Goal: Information Seeking & Learning: Compare options

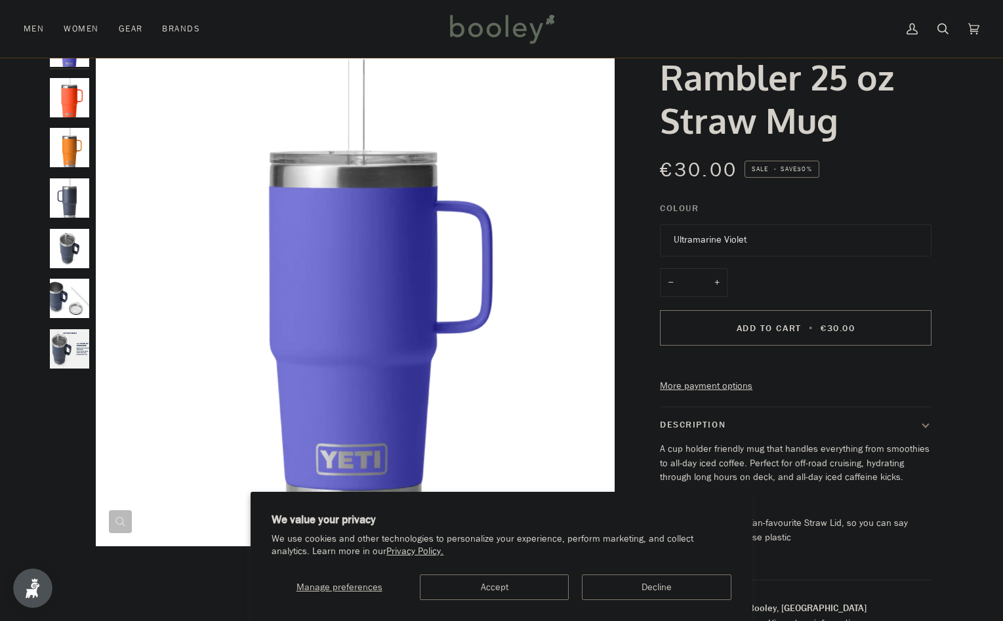
scroll to position [66, 0]
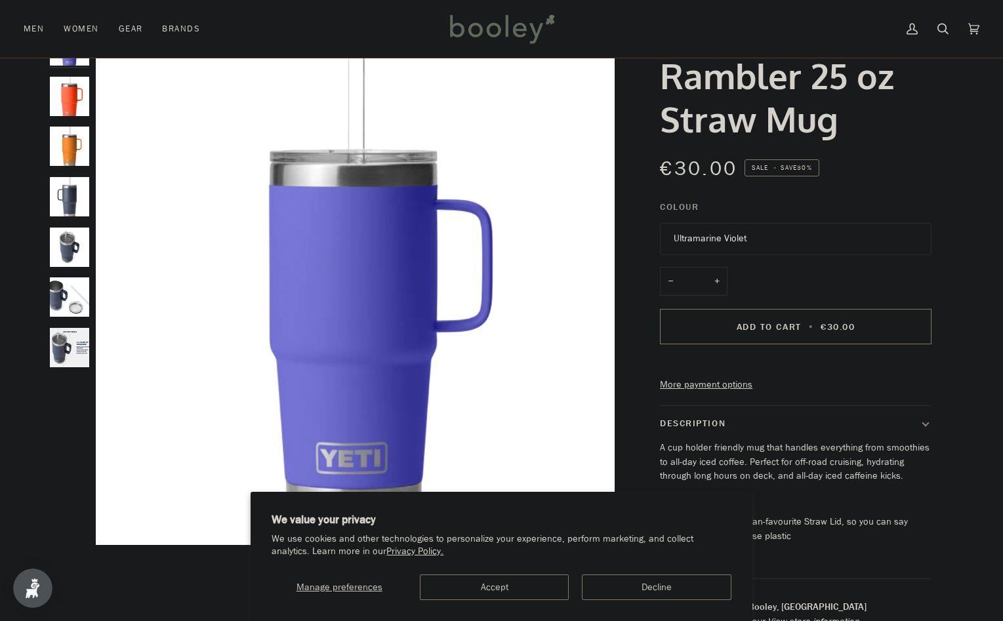
click at [786, 237] on button "Ultramarine Violet" at bounding box center [796, 239] width 272 height 32
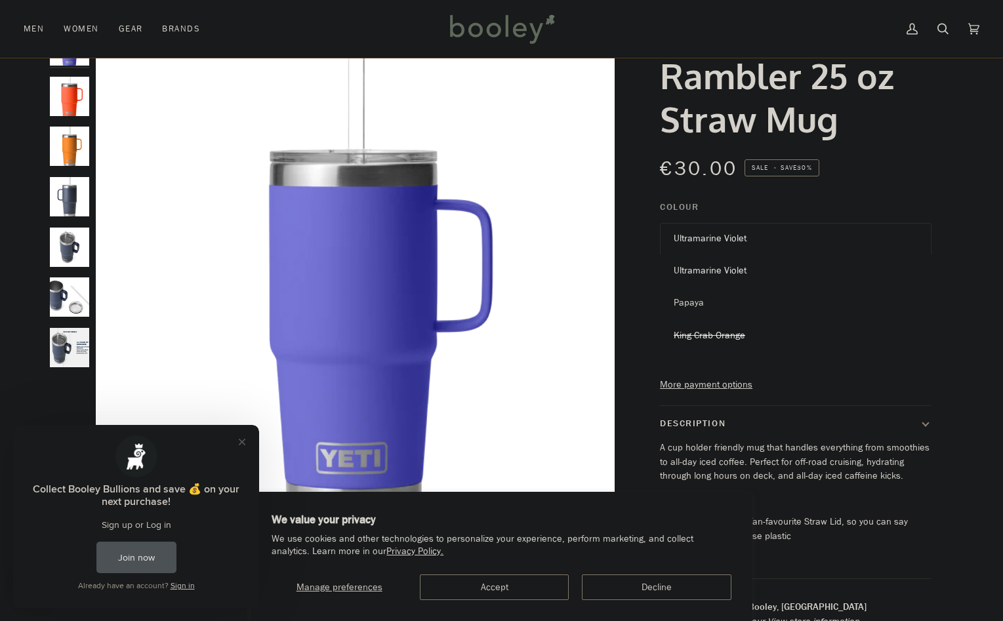
scroll to position [0, 0]
click at [704, 291] on link "Papaya" at bounding box center [795, 303] width 270 height 33
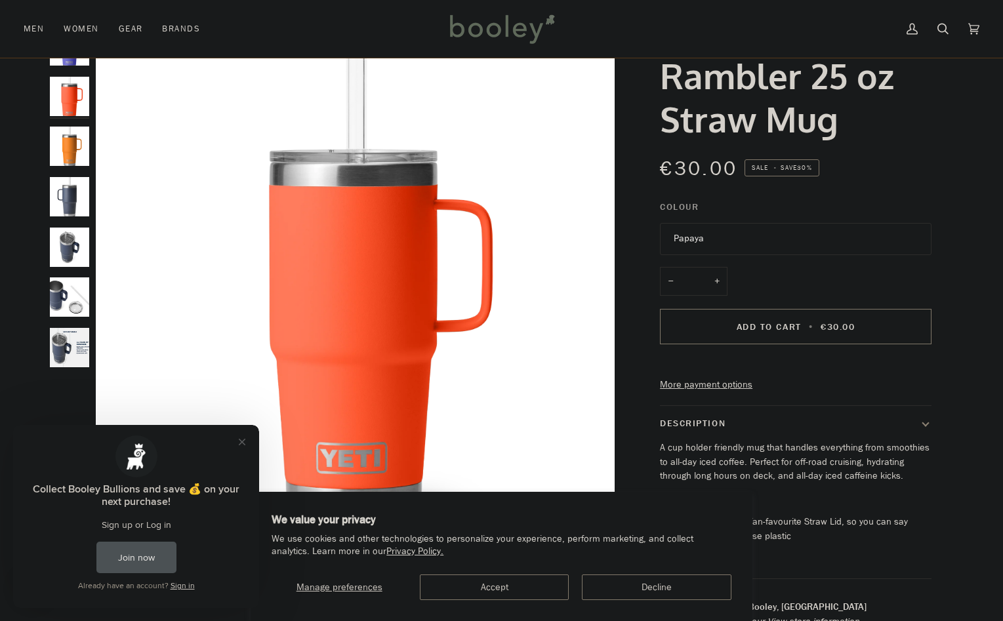
click at [725, 229] on button "Papaya" at bounding box center [796, 239] width 272 height 32
click at [708, 270] on span "Ultramarine Violet" at bounding box center [710, 270] width 73 height 12
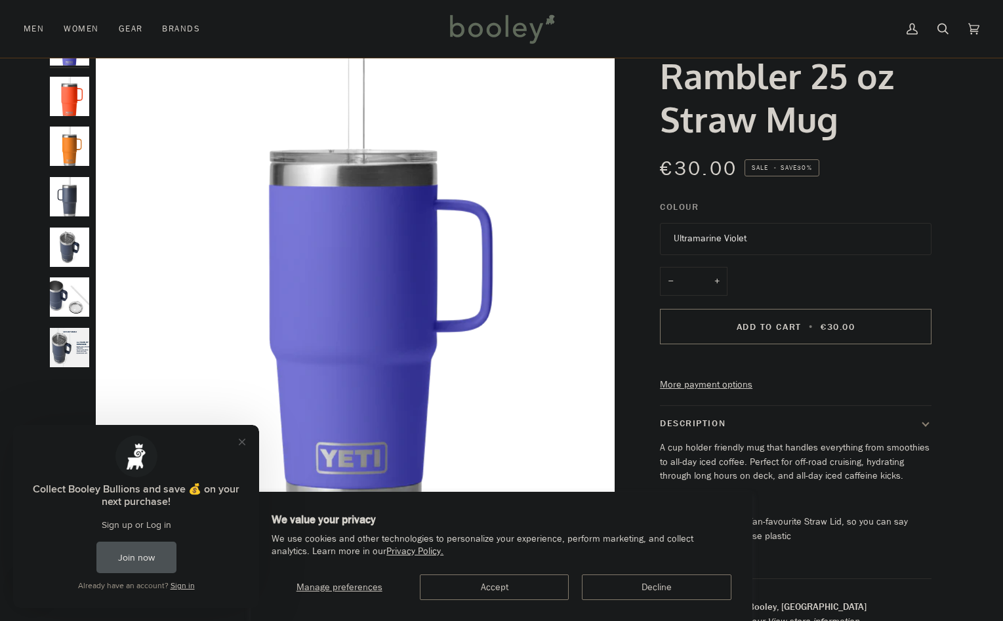
click at [707, 235] on button "Ultramarine Violet" at bounding box center [796, 239] width 272 height 32
click at [706, 251] on button "Ultramarine Violet" at bounding box center [796, 239] width 272 height 32
click at [703, 241] on button "Ultramarine Violet" at bounding box center [796, 239] width 272 height 32
click at [702, 329] on link "King Crab Orange" at bounding box center [795, 335] width 270 height 33
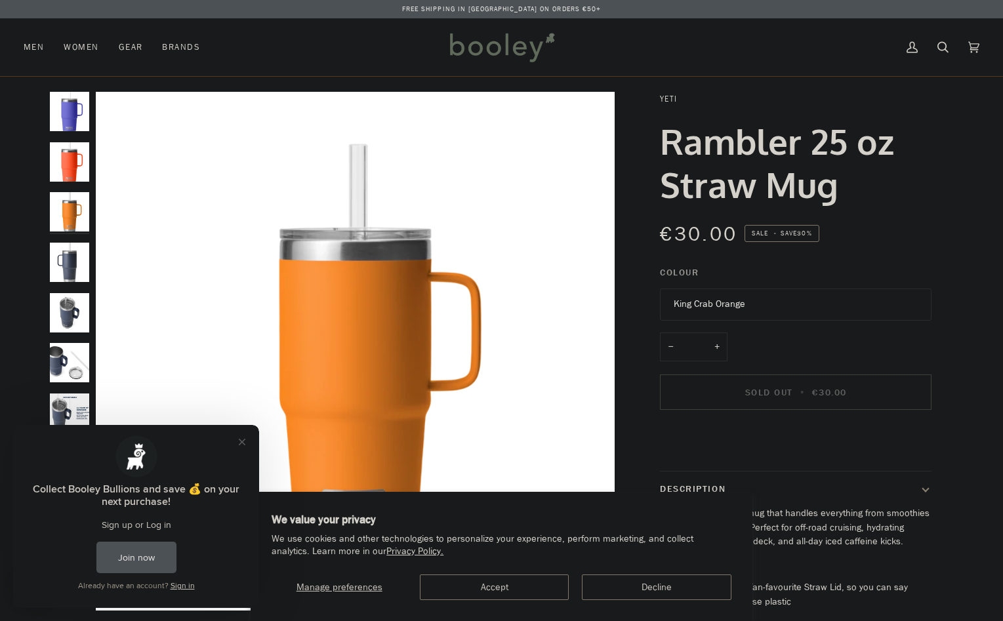
click at [668, 98] on link "YETI" at bounding box center [668, 98] width 17 height 11
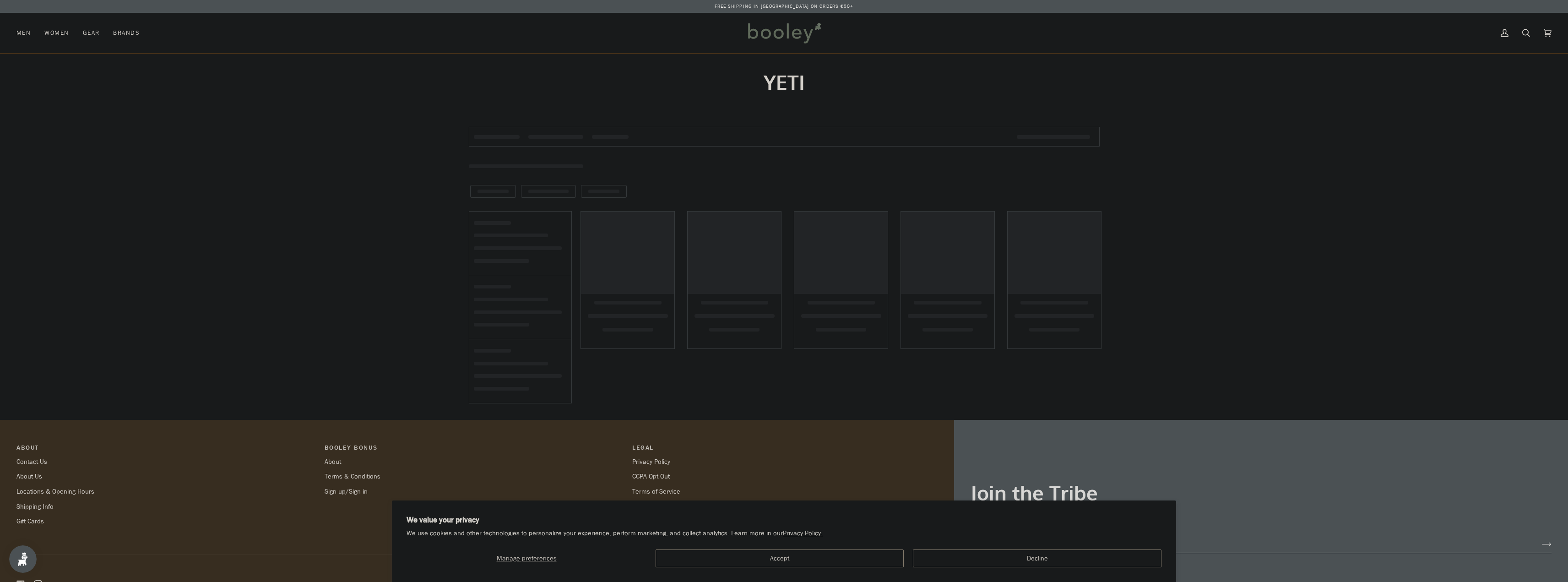
type input "****"
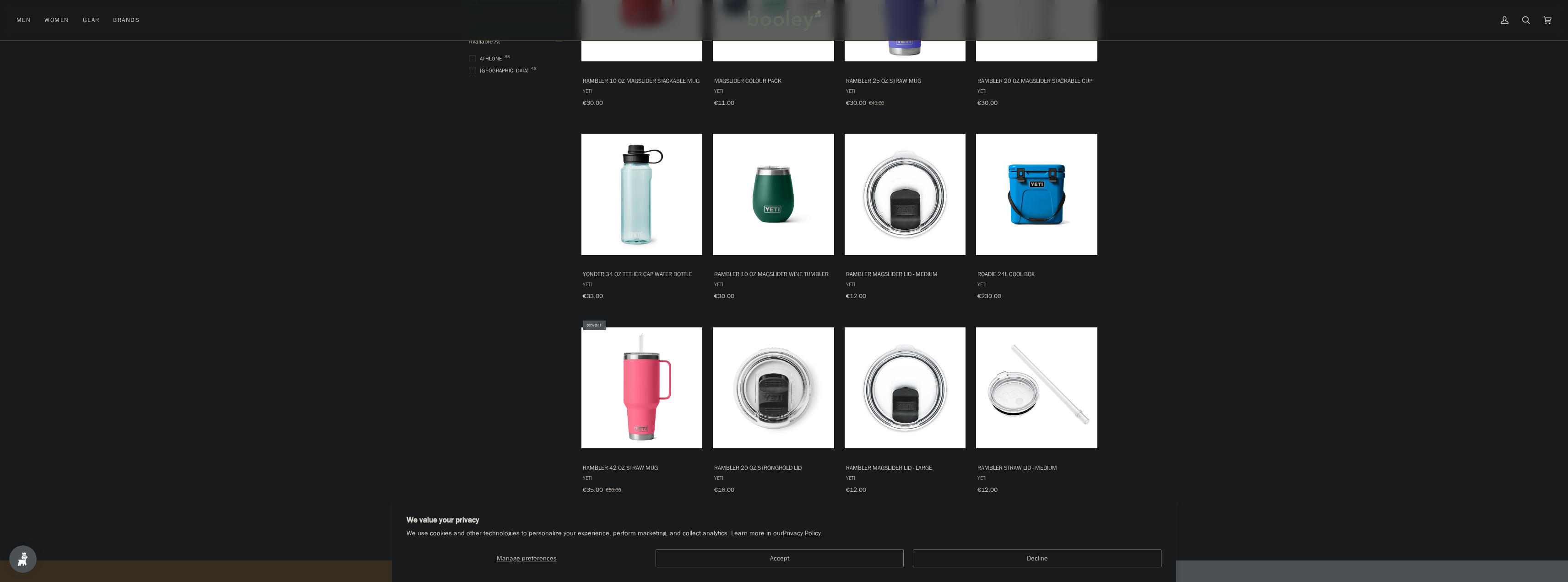
scroll to position [687, 0]
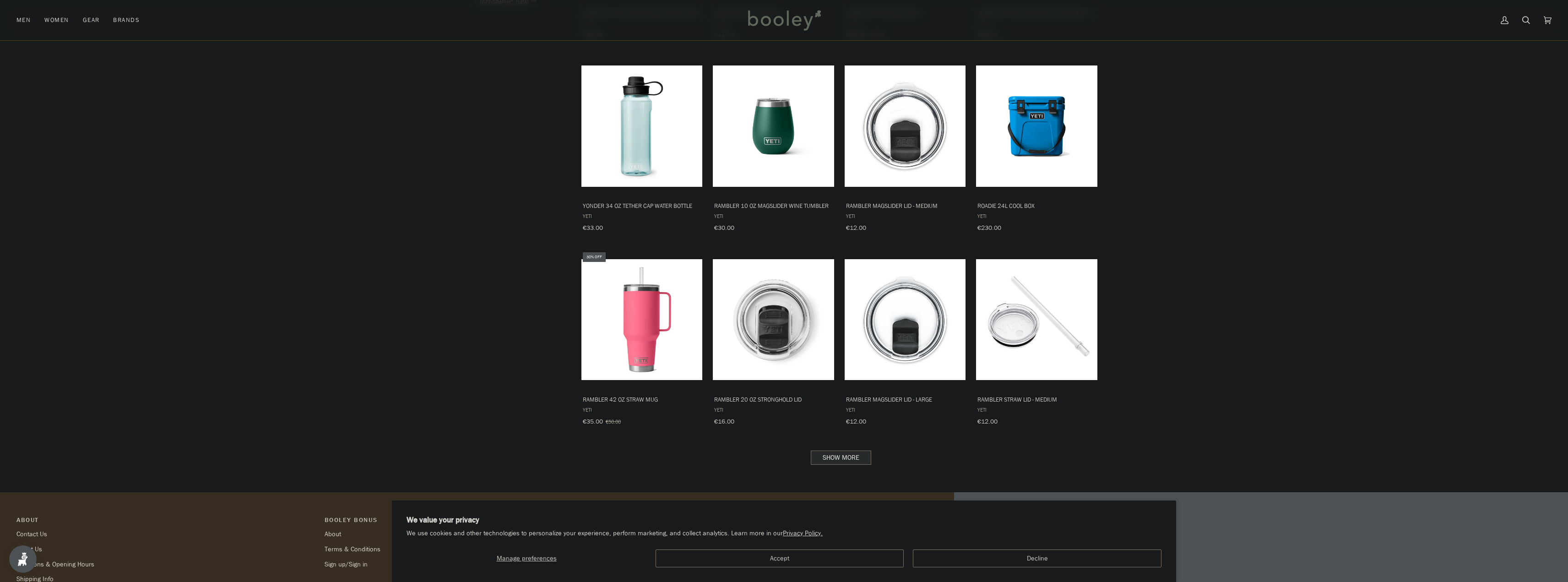
click at [700, 433] on link "Show more" at bounding box center [841, 457] width 61 height 14
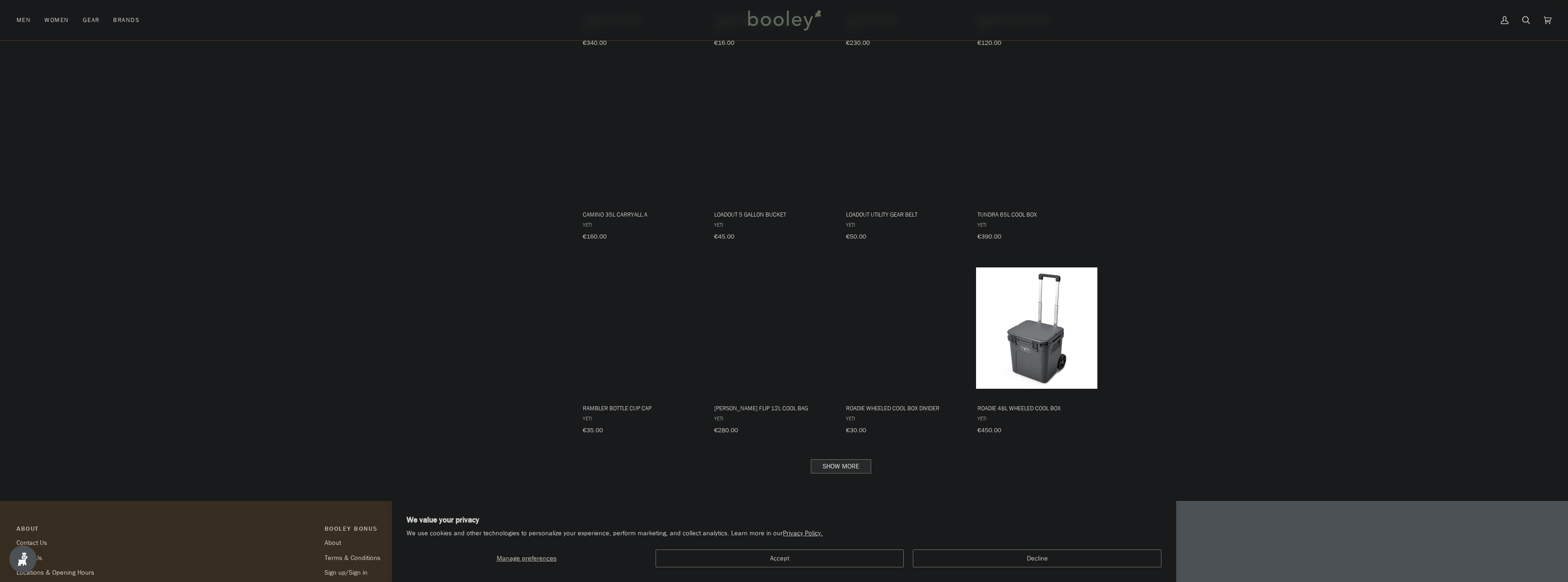
scroll to position [1665, 0]
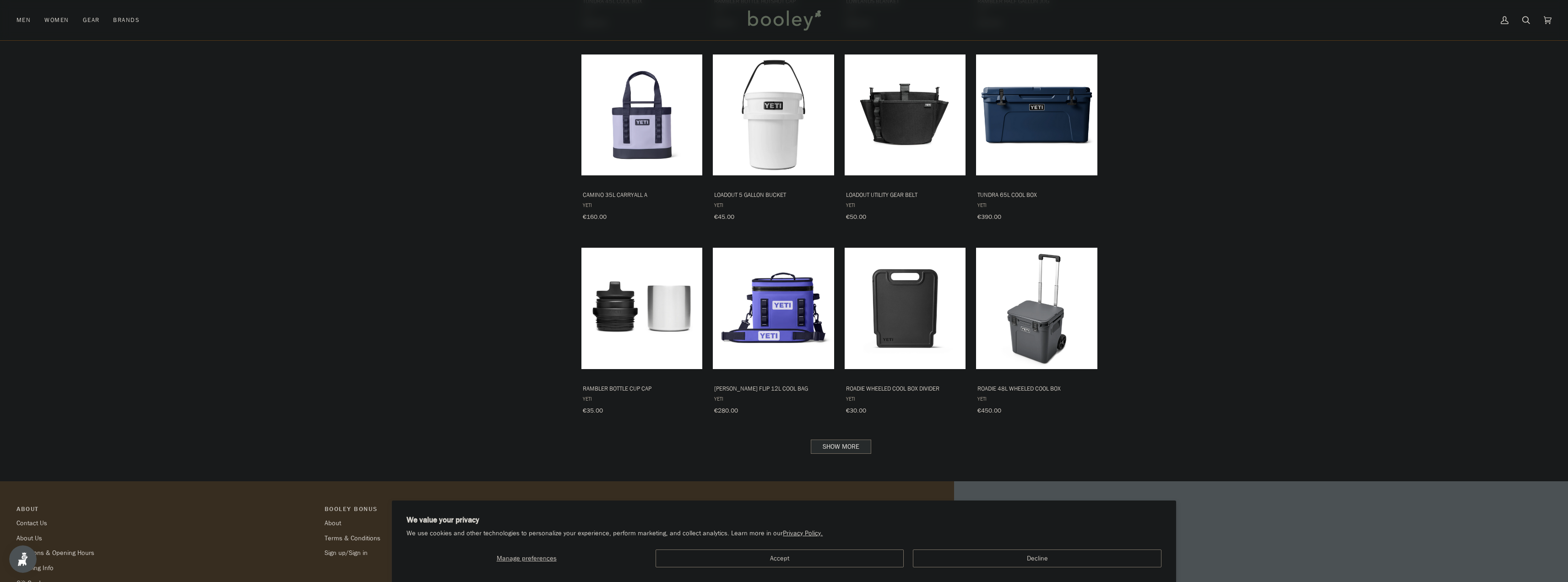
click at [700, 433] on link "Show more" at bounding box center [841, 447] width 61 height 14
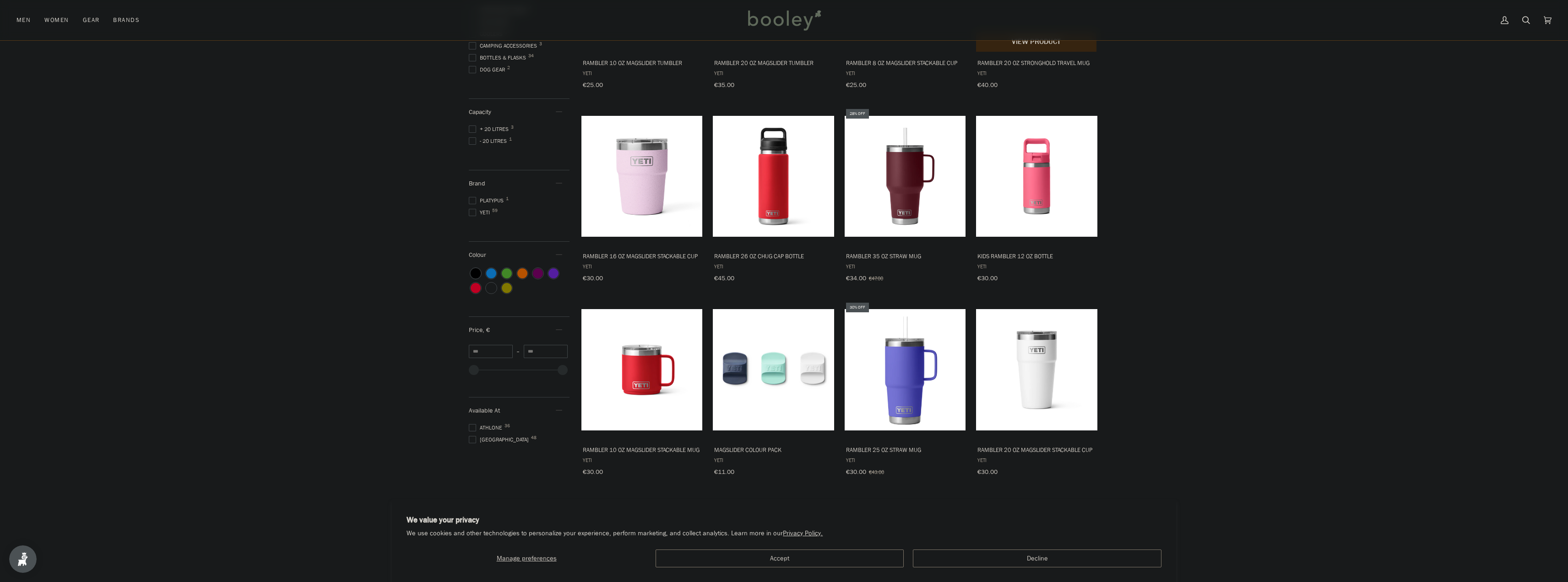
scroll to position [261, 0]
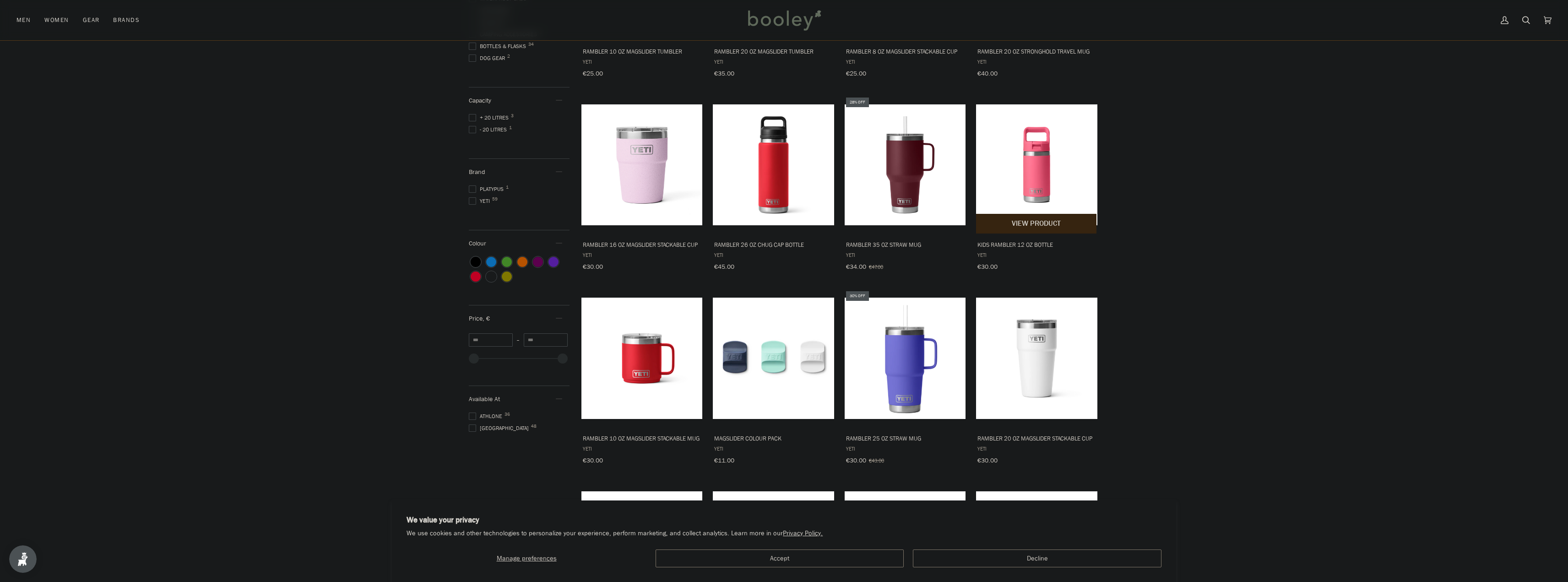
drag, startPoint x: 1021, startPoint y: 214, endPoint x: 1218, endPoint y: 217, distance: 197.0
drag, startPoint x: 1218, startPoint y: 217, endPoint x: 1163, endPoint y: 184, distance: 64.1
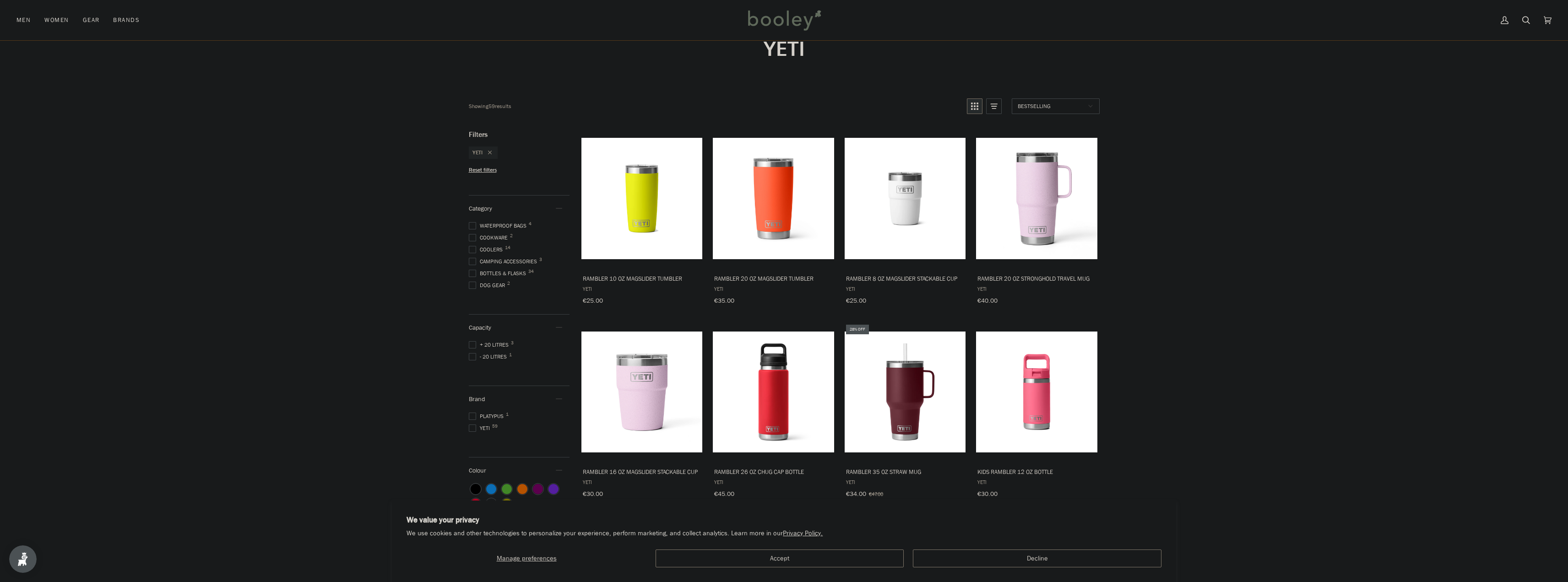
scroll to position [32, 0]
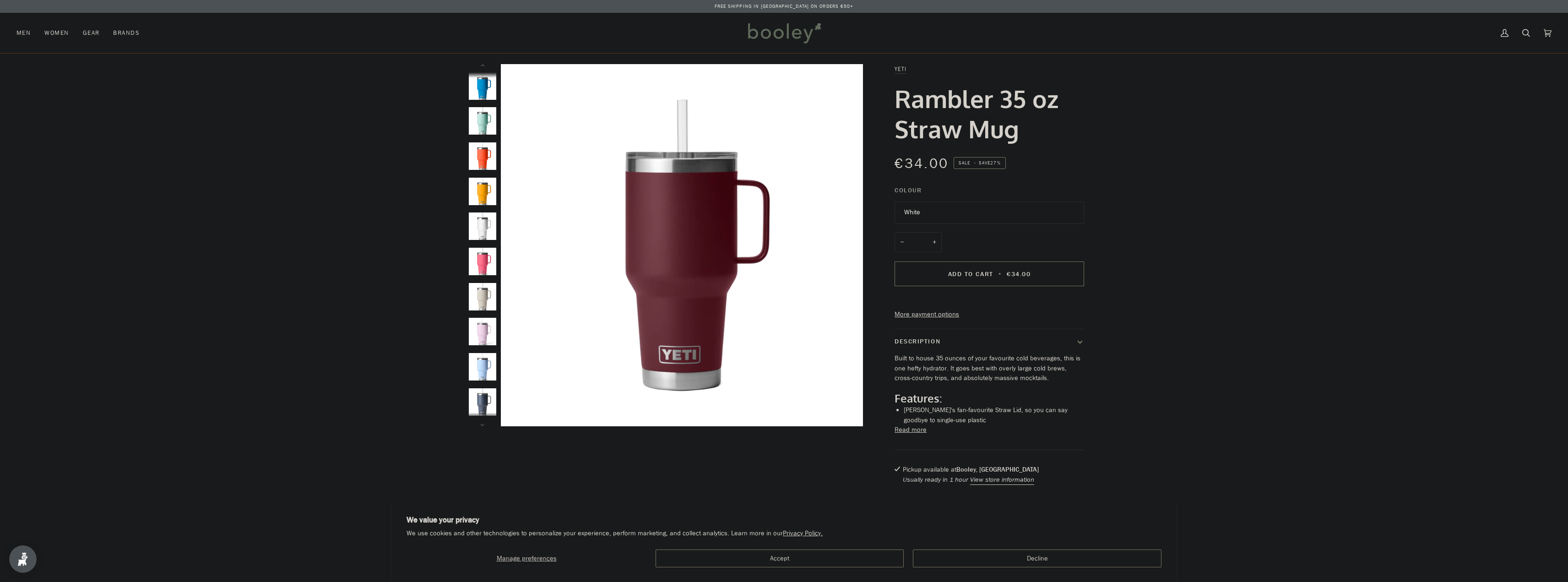
click at [484, 236] on img "Yeti Rambler 35oz Straw Mug White - Booley Galway" at bounding box center [482, 225] width 27 height 27
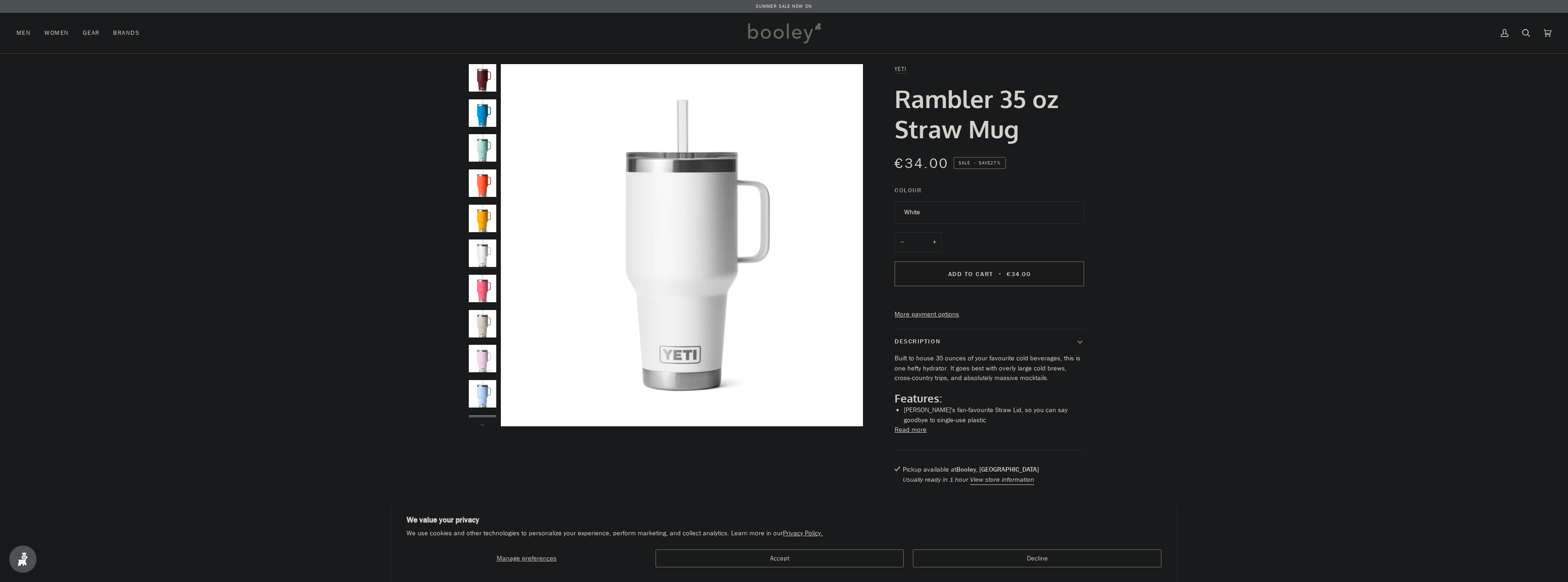
click at [964, 220] on button "White" at bounding box center [990, 213] width 190 height 22
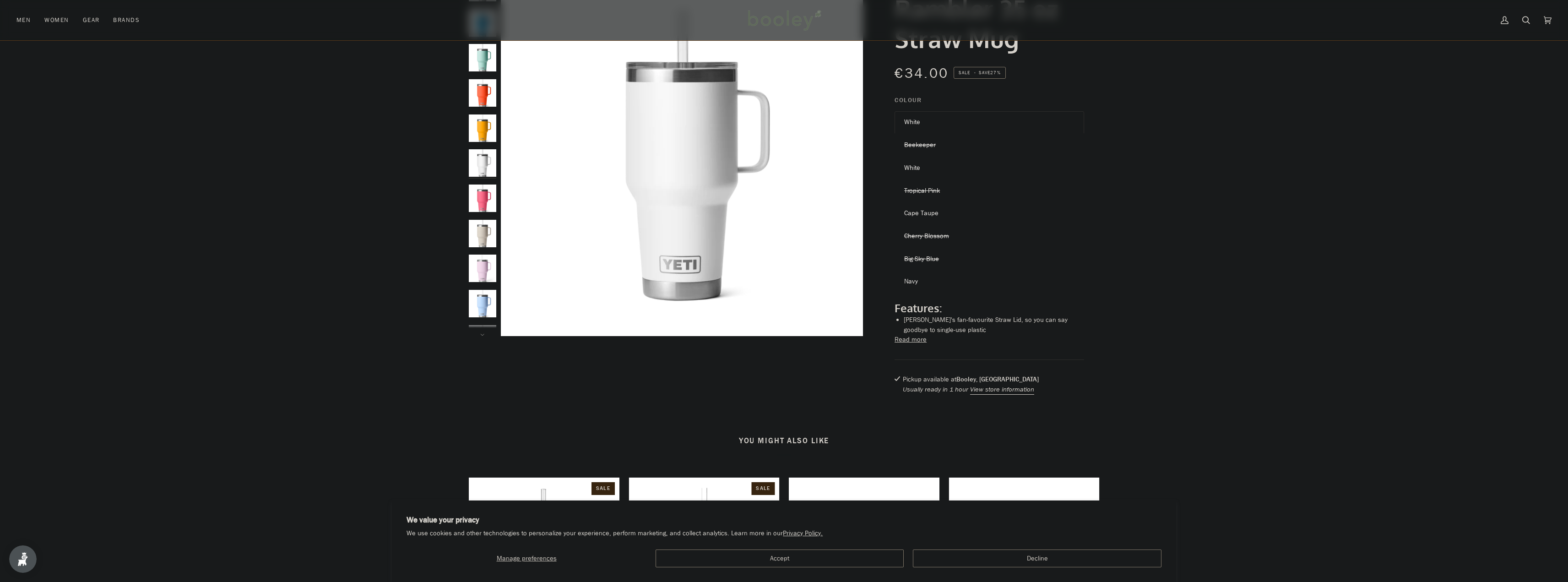
scroll to position [91, 0]
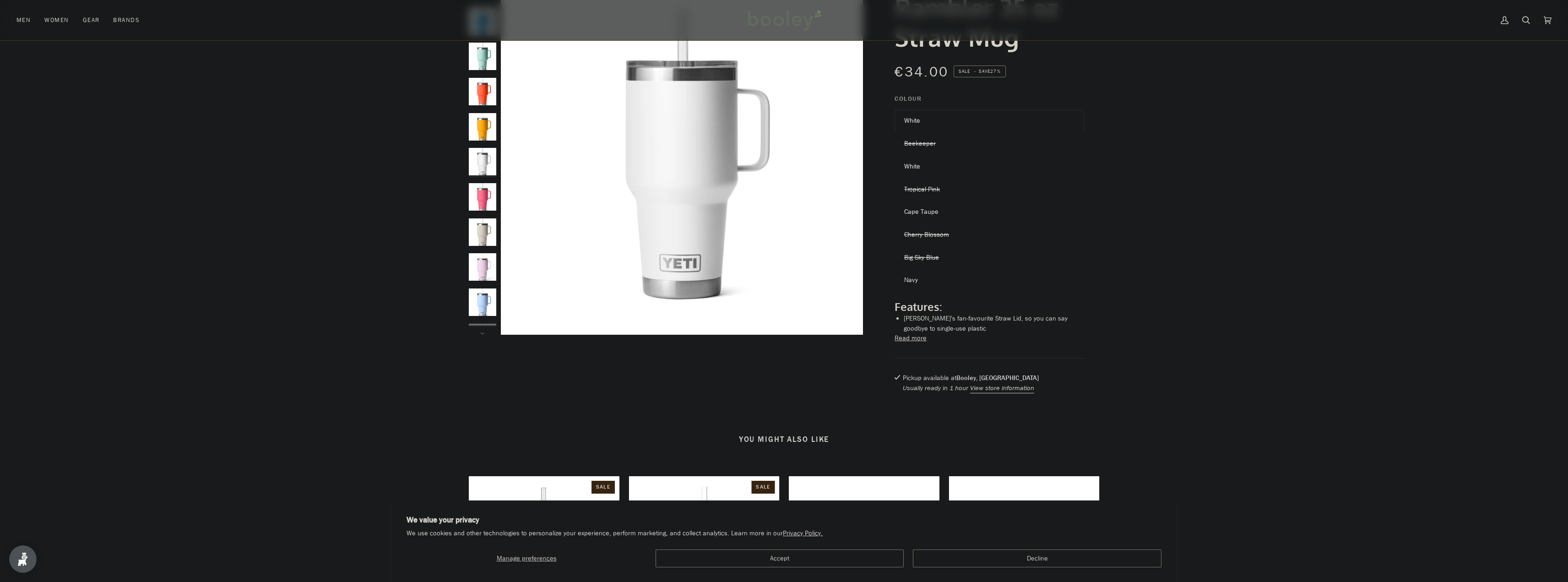
click at [1197, 269] on div at bounding box center [784, 187] width 1568 height 429
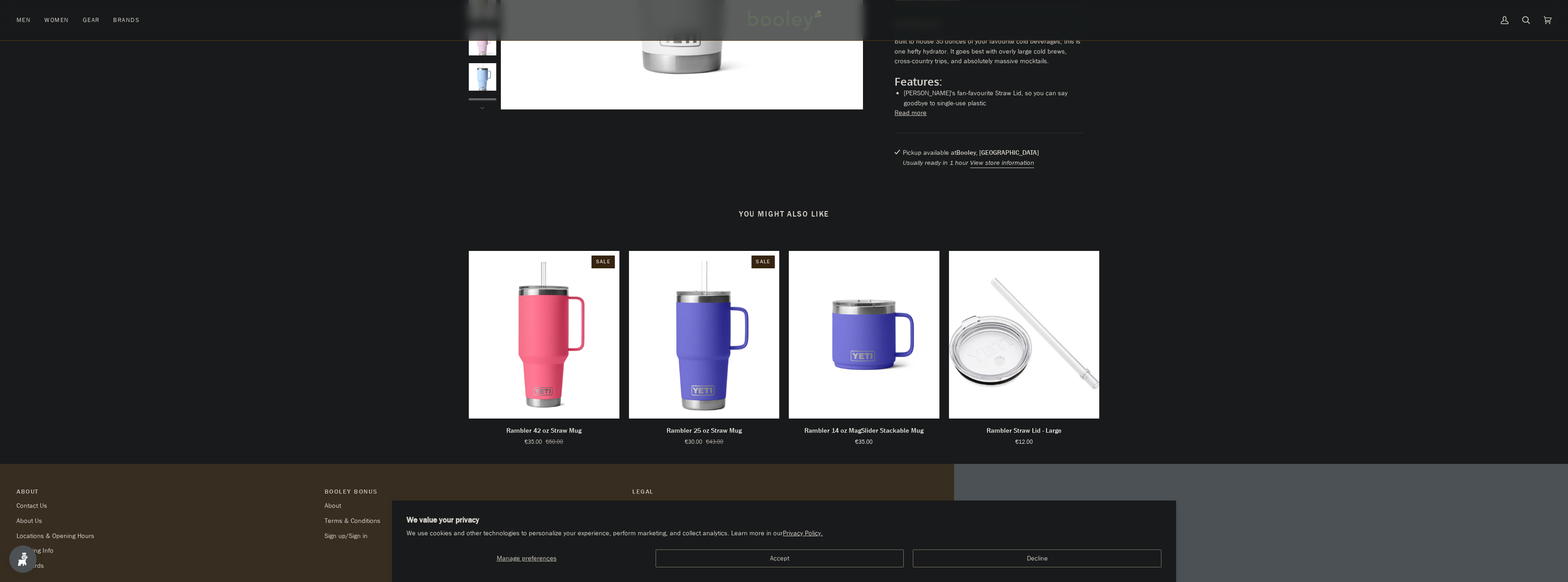
scroll to position [320, 0]
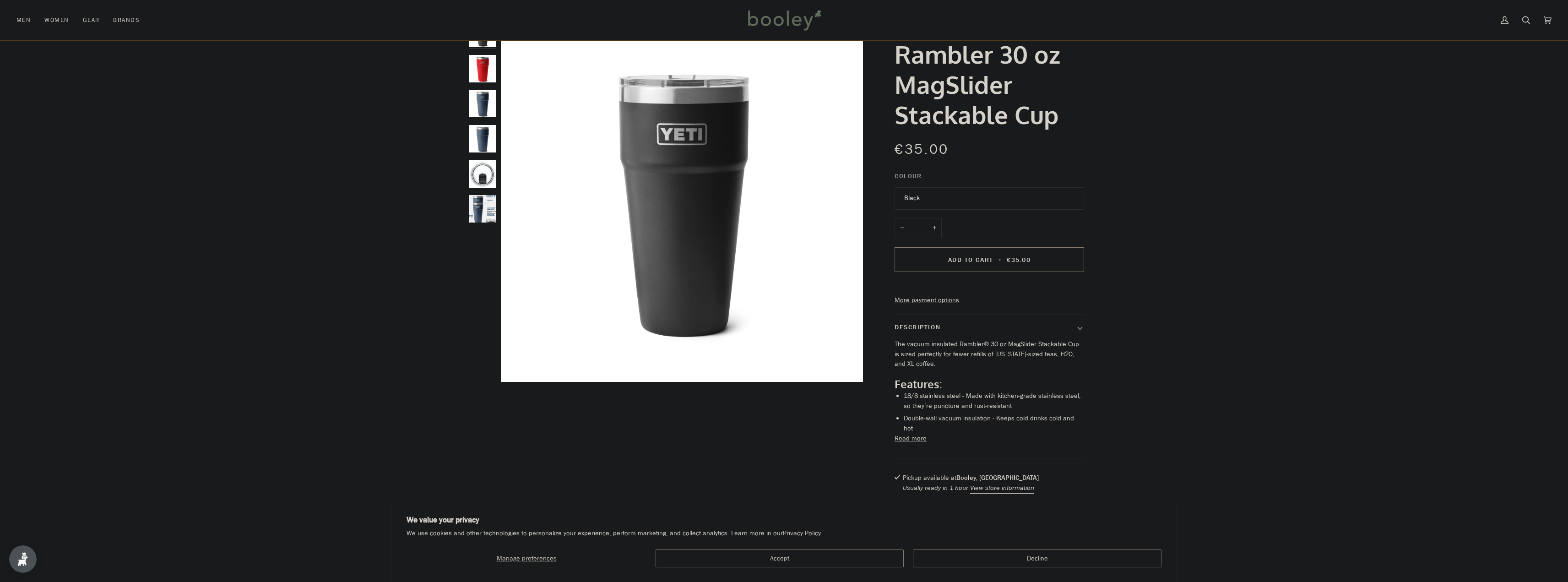
scroll to position [46, 0]
click at [477, 177] on img "Clear lid with black YETI logo on a white background" at bounding box center [482, 172] width 27 height 27
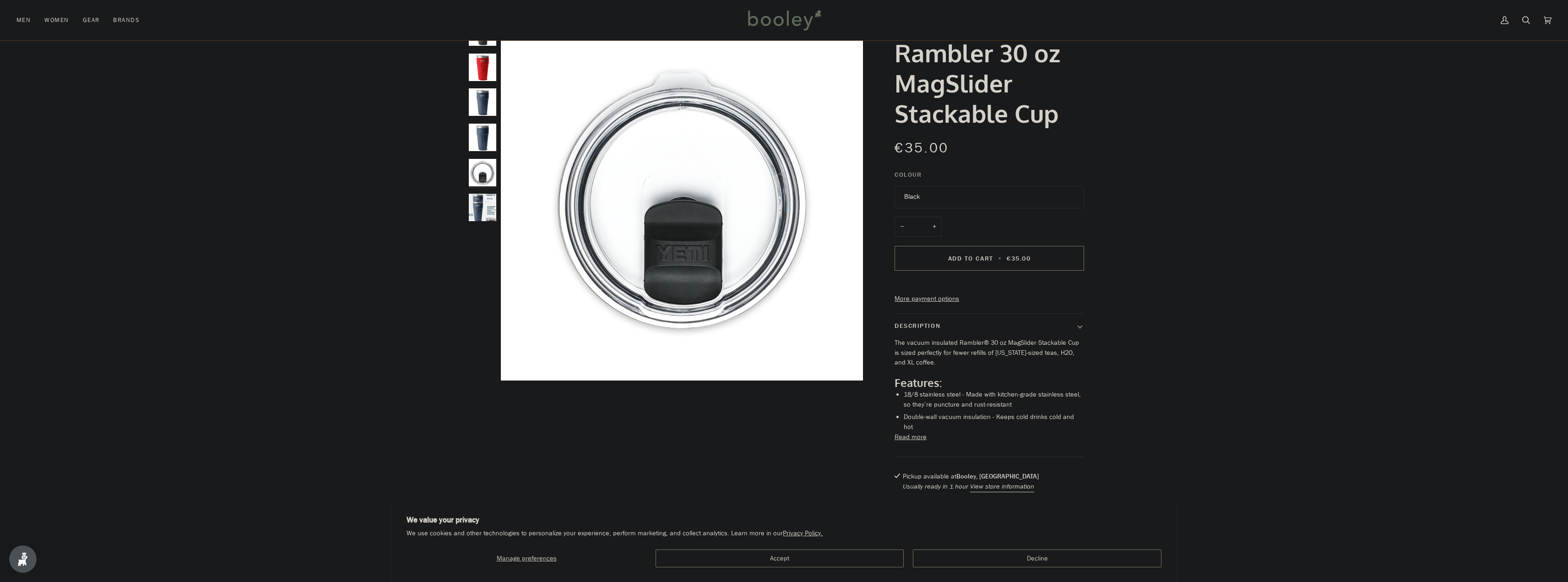
click at [484, 214] on img "YETI Rambler 30 oz MagSlider Stackable Cup Navy - Booley Galway" at bounding box center [482, 207] width 27 height 27
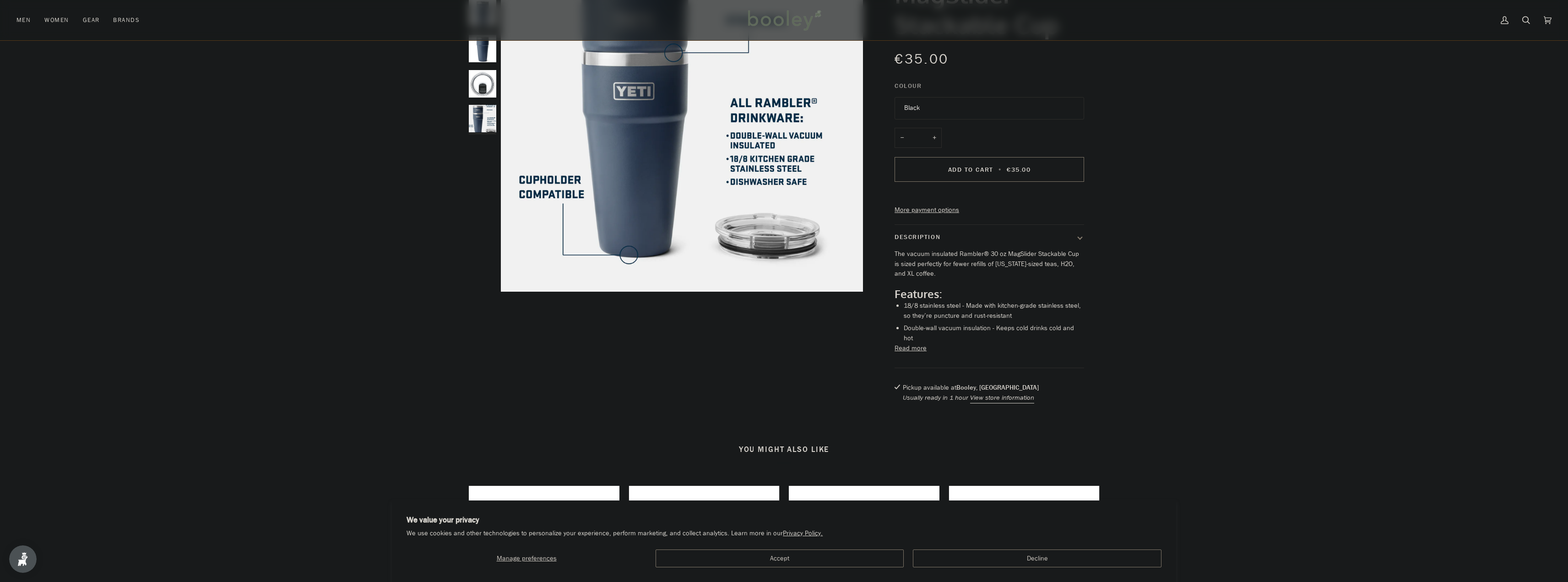
scroll to position [137, 0]
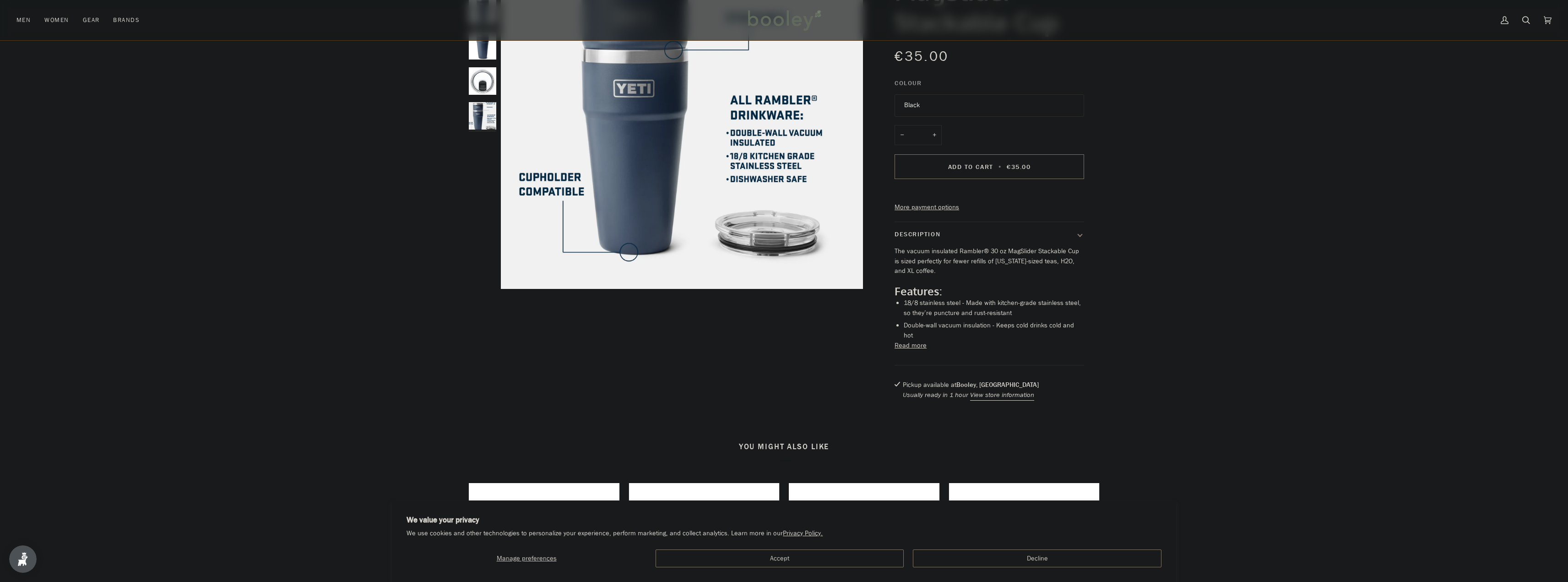
click at [917, 350] on button "Read more" at bounding box center [911, 345] width 32 height 10
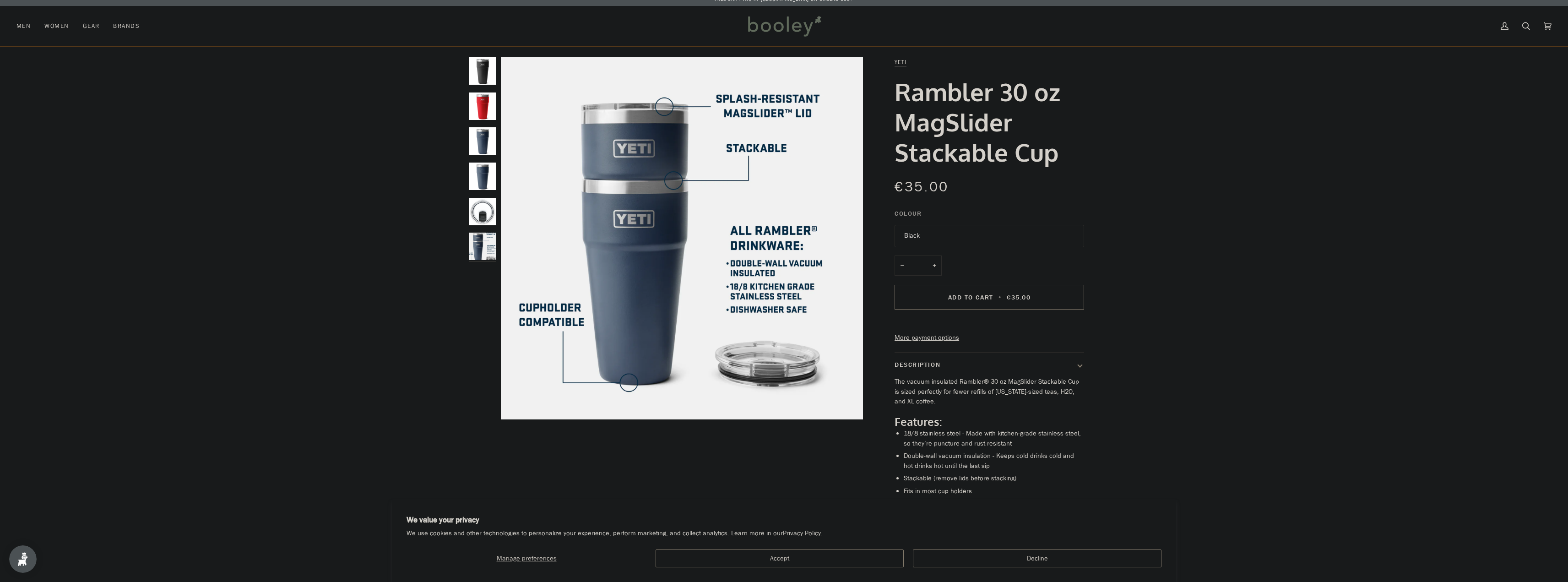
scroll to position [0, 0]
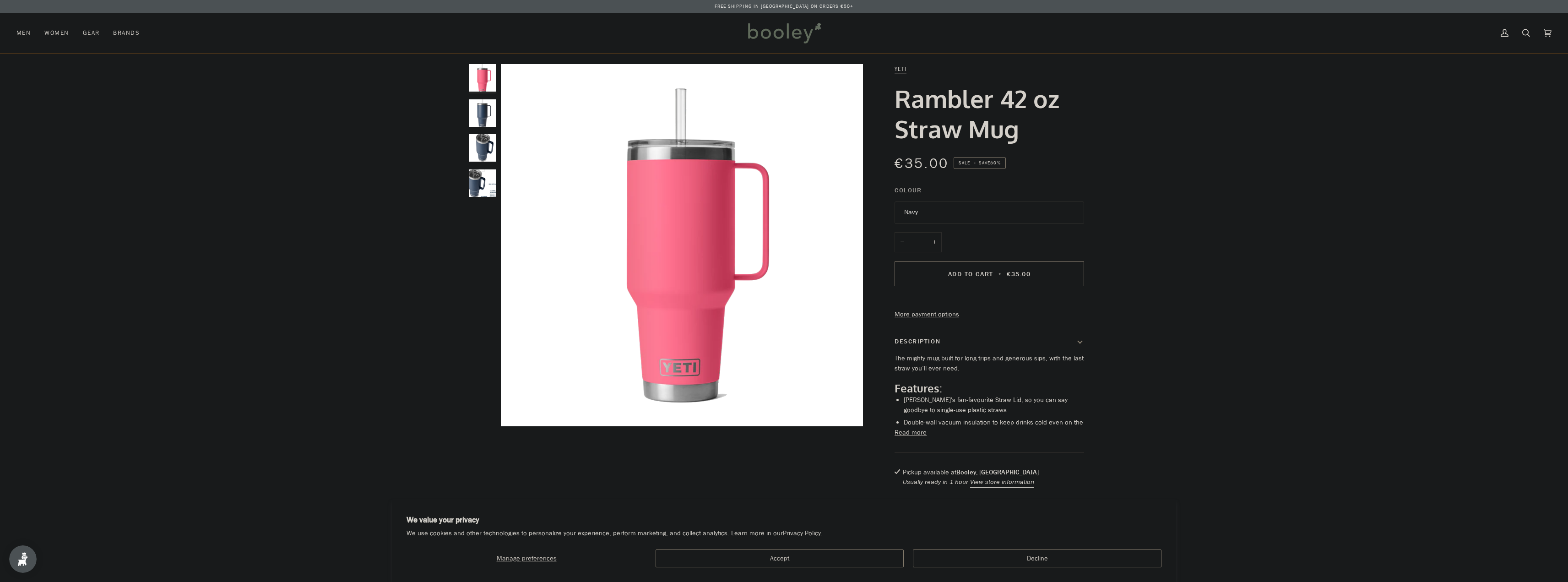
click at [957, 220] on button "Navy" at bounding box center [990, 213] width 190 height 22
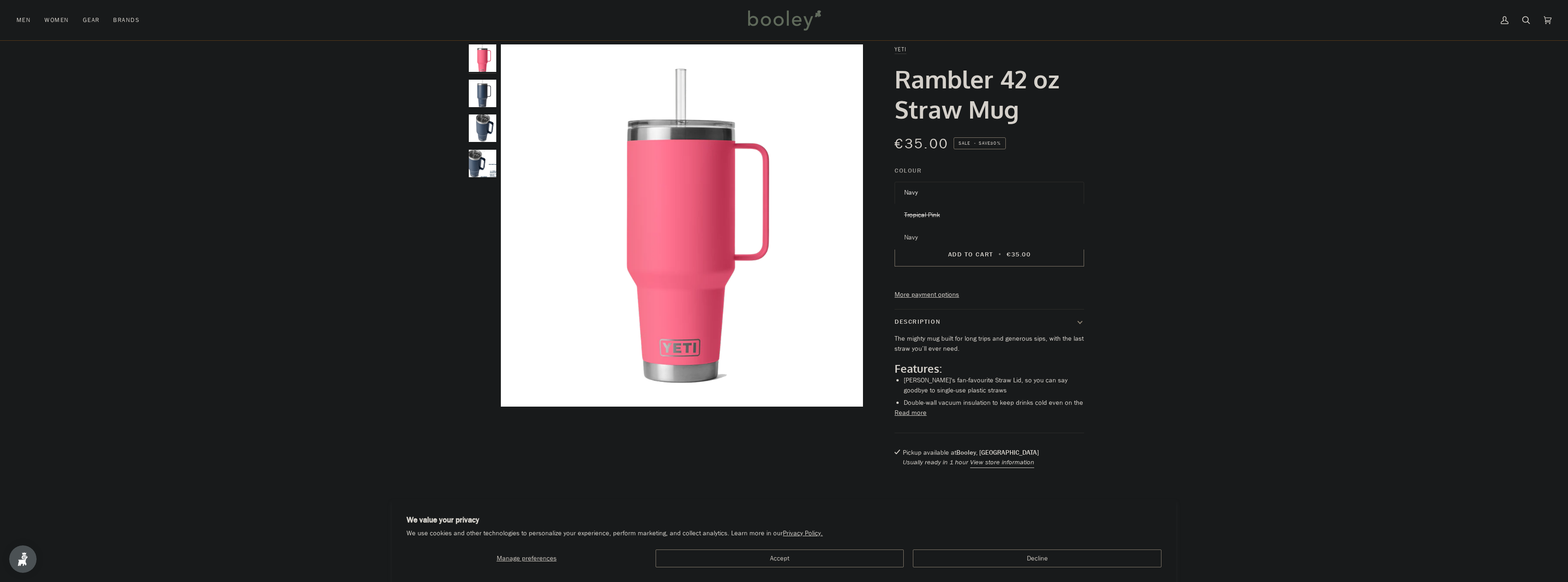
scroll to position [46, 0]
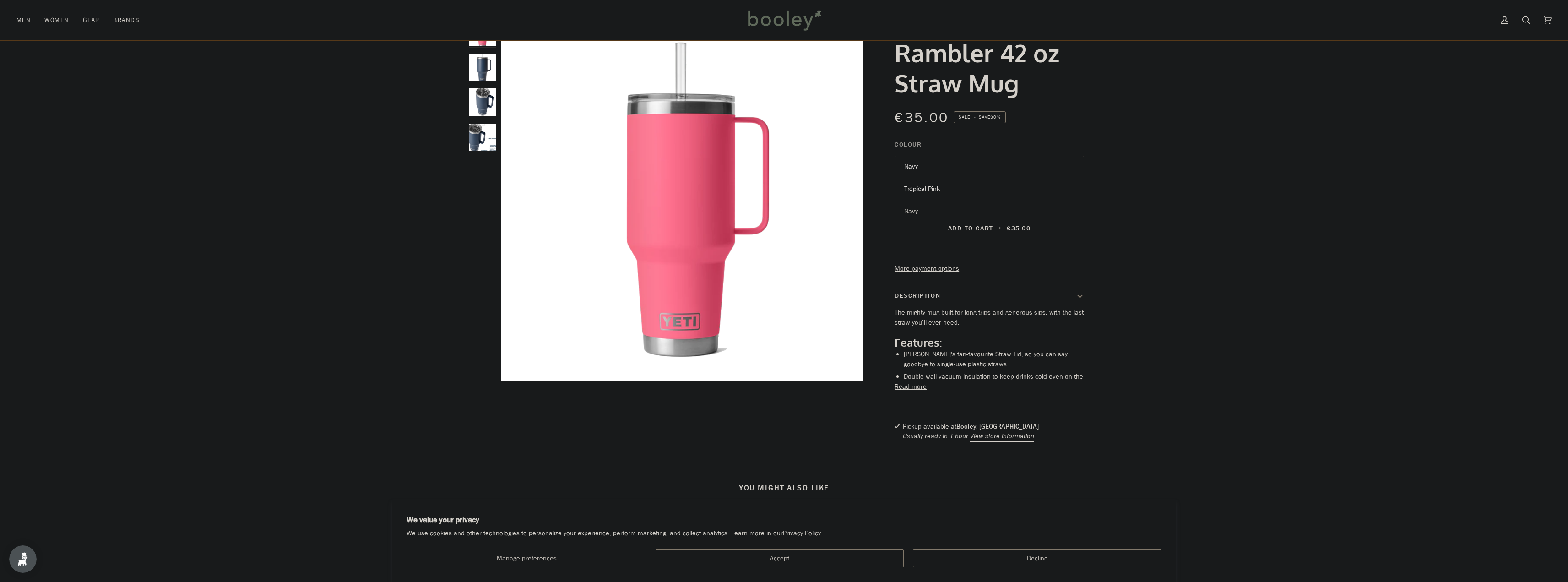
click at [912, 209] on span "Navy" at bounding box center [911, 211] width 14 height 8
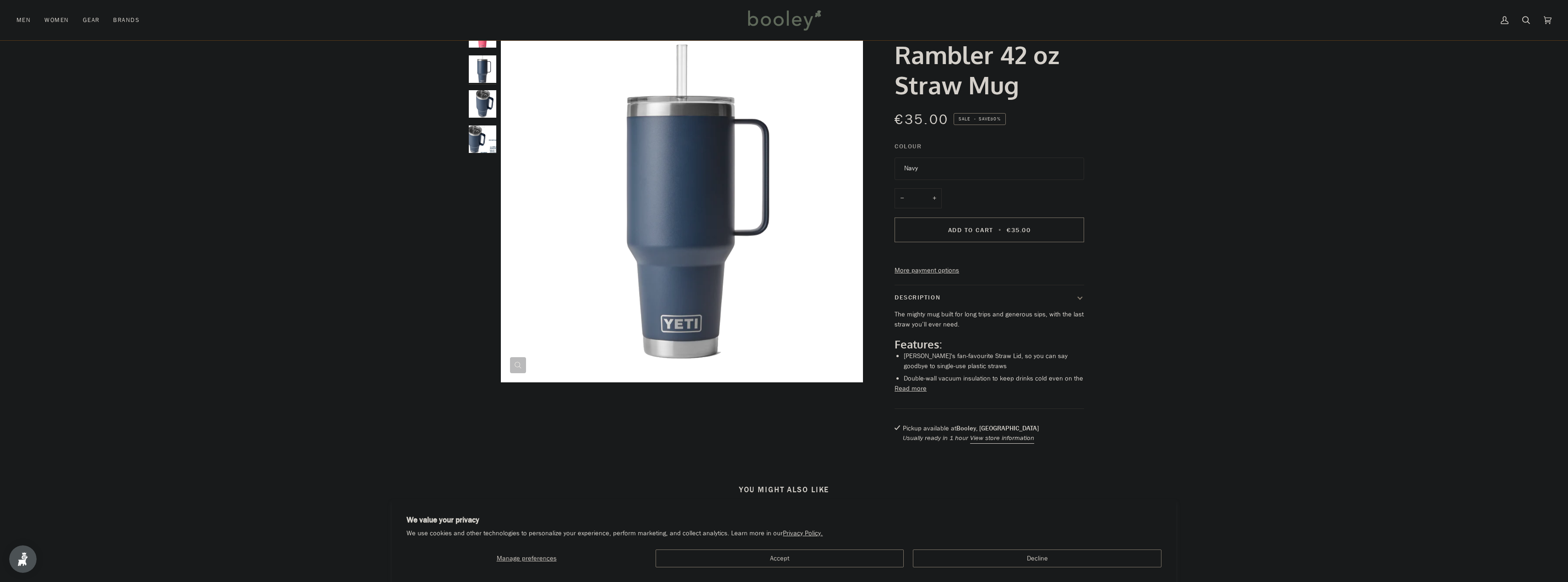
scroll to position [46, 0]
click at [919, 391] on button "Read more" at bounding box center [911, 387] width 32 height 10
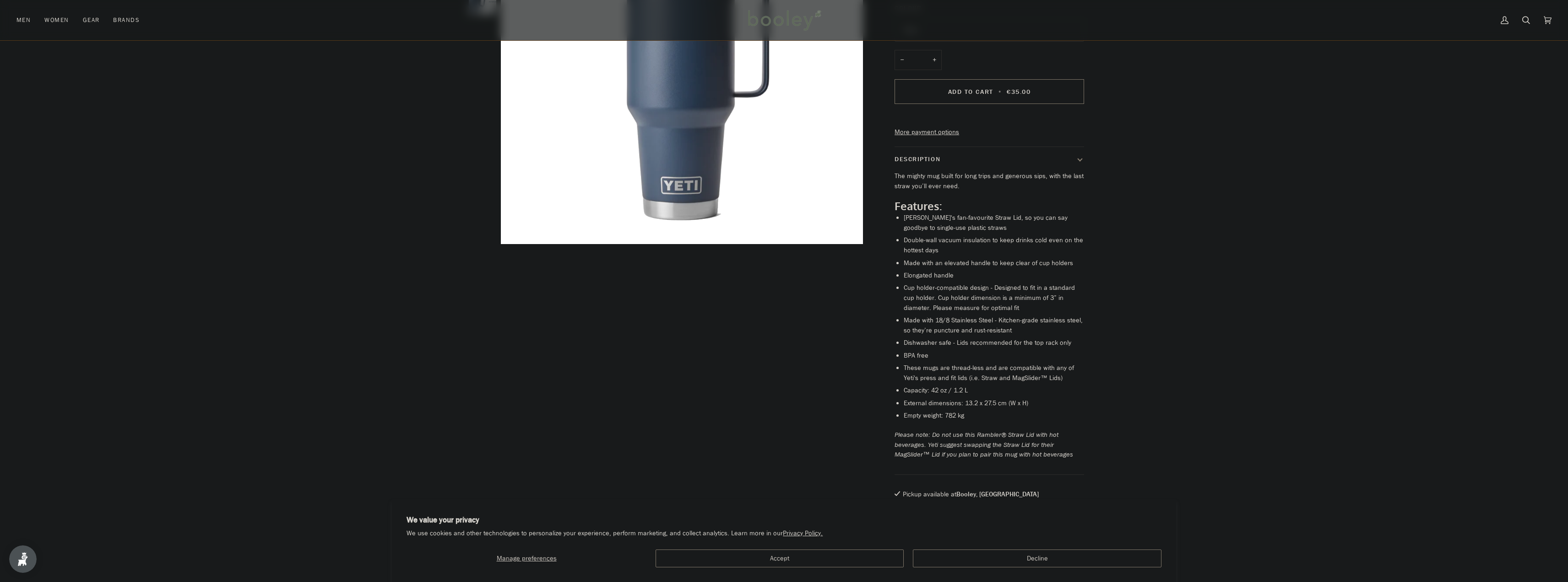
scroll to position [183, 0]
